Goal: Obtain resource: Download file/media

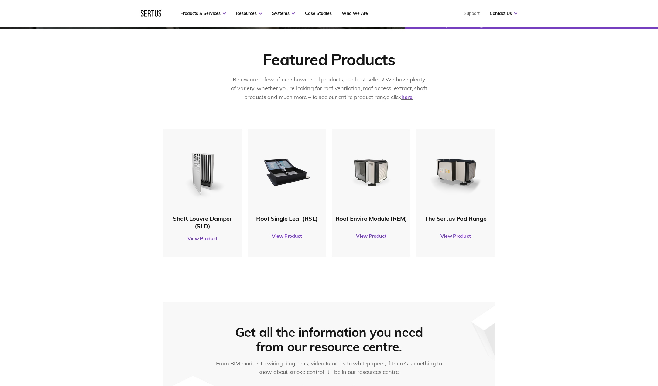
scroll to position [304, 0]
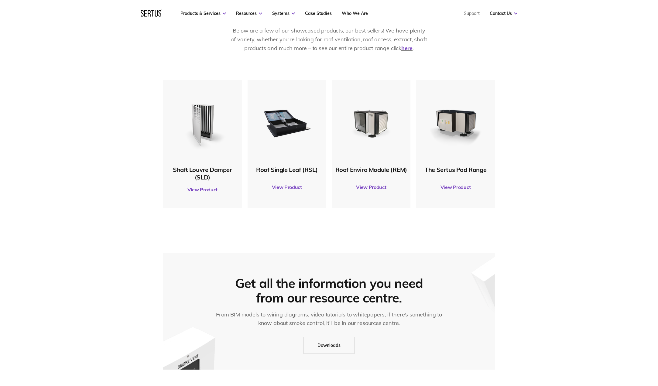
click at [270, 146] on img at bounding box center [287, 122] width 59 height 59
click at [291, 131] on img at bounding box center [287, 122] width 59 height 59
click at [288, 184] on link "View Product" at bounding box center [287, 187] width 73 height 17
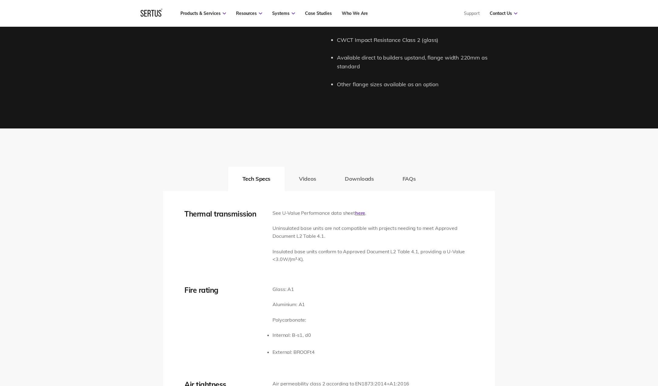
scroll to position [760, 0]
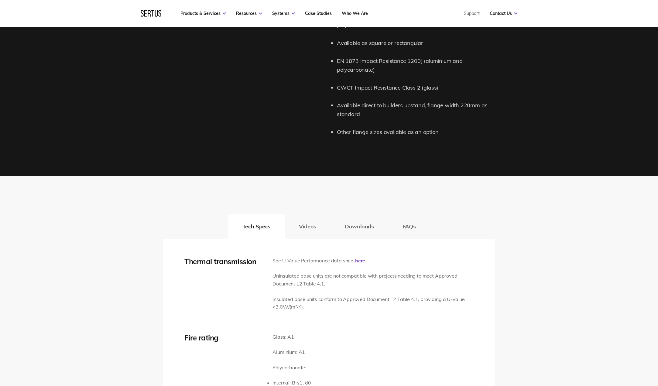
drag, startPoint x: 321, startPoint y: 222, endPoint x: 326, endPoint y: 222, distance: 4.9
click at [321, 222] on button "Videos" at bounding box center [308, 227] width 46 height 24
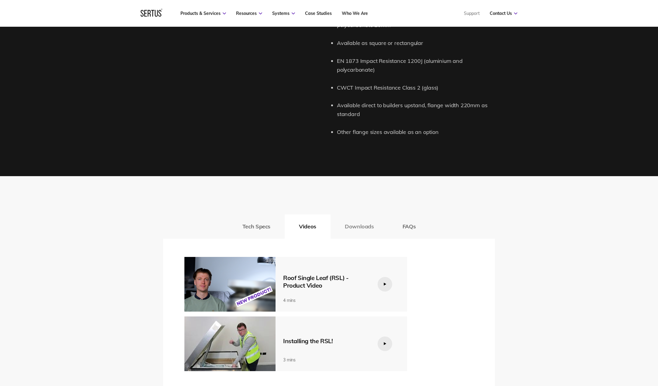
drag, startPoint x: 364, startPoint y: 229, endPoint x: 367, endPoint y: 227, distance: 3.5
click at [364, 230] on button "Downloads" at bounding box center [360, 227] width 58 height 24
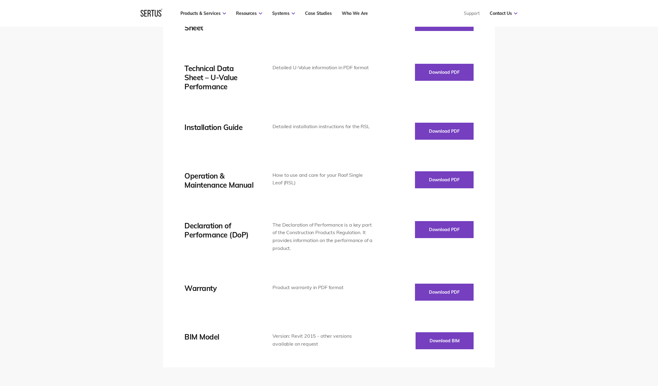
scroll to position [882, 0]
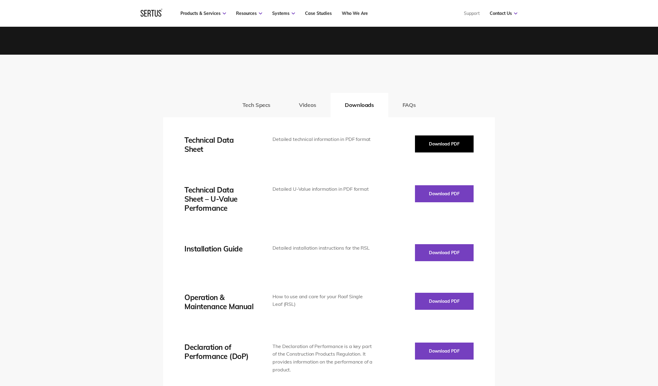
click at [441, 140] on button "Download PDF" at bounding box center [444, 144] width 59 height 17
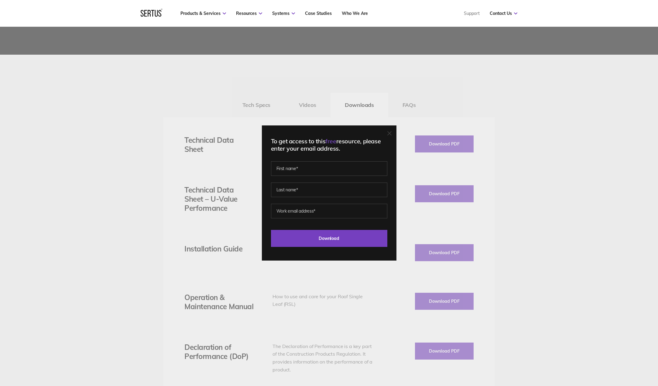
click at [392, 131] on icon at bounding box center [390, 133] width 4 height 4
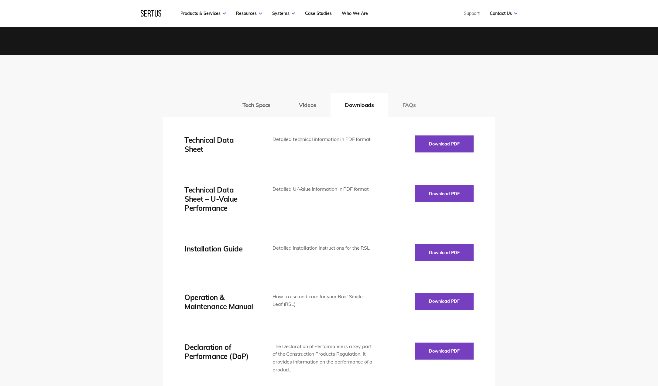
click at [407, 107] on button "FAQs" at bounding box center [410, 105] width 42 height 24
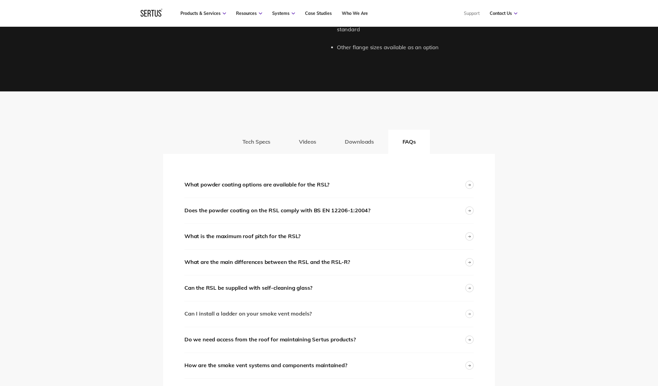
scroll to position [821, 0]
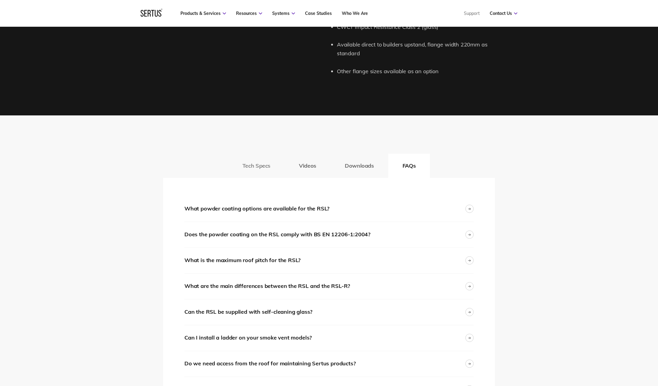
click at [276, 169] on button "Tech Specs" at bounding box center [256, 166] width 57 height 24
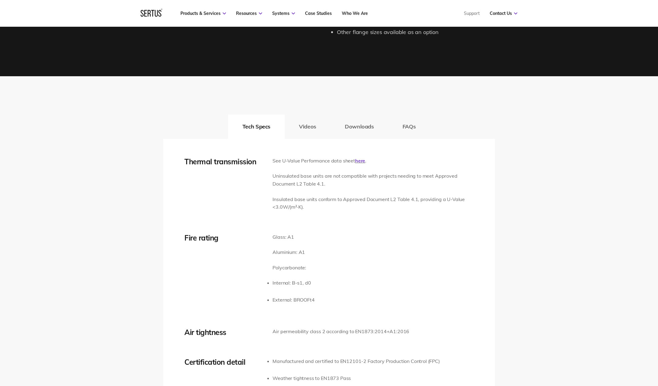
scroll to position [942, 0]
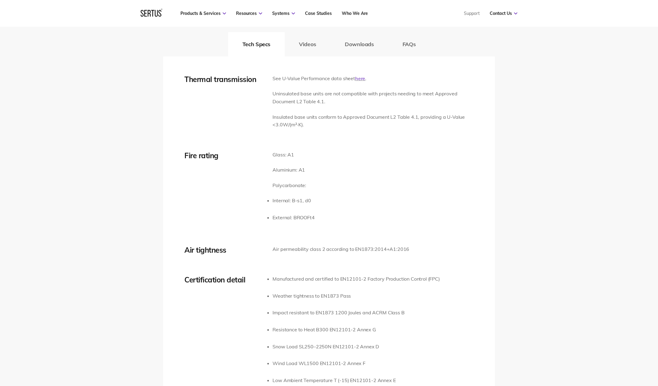
click at [356, 79] on link "here" at bounding box center [360, 78] width 10 height 6
